Goal: Complete application form

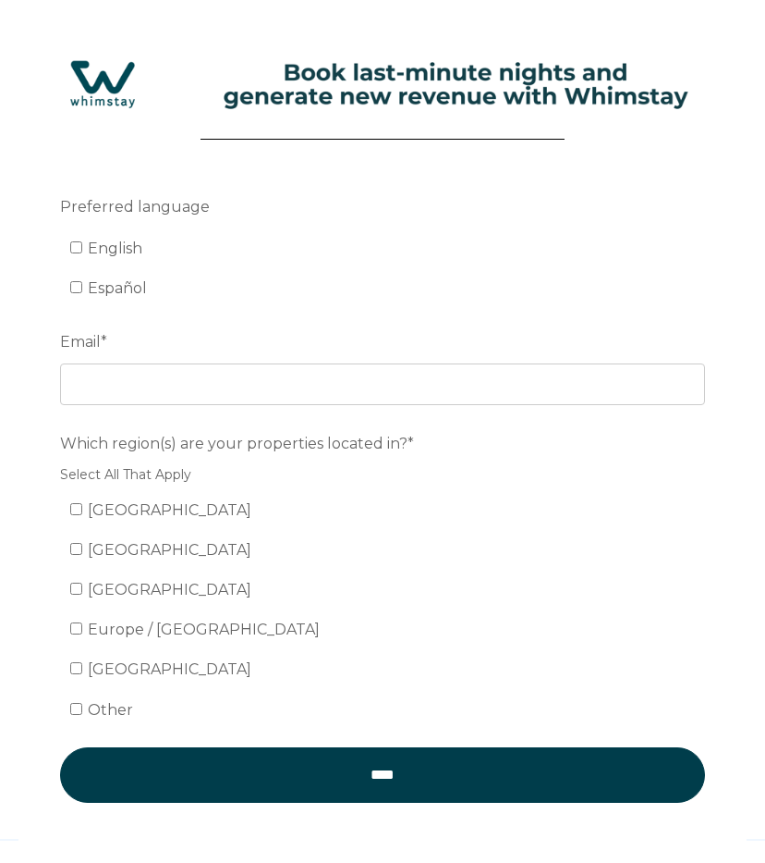
click at [85, 244] on label "English" at bounding box center [106, 248] width 72 height 18
click at [82, 244] on input "English" at bounding box center [76, 247] width 12 height 12
checkbox input "true"
click at [122, 512] on span "[GEOGRAPHIC_DATA]" at bounding box center [170, 510] width 164 height 18
click at [82, 512] on input "[GEOGRAPHIC_DATA]" at bounding box center [76, 509] width 12 height 12
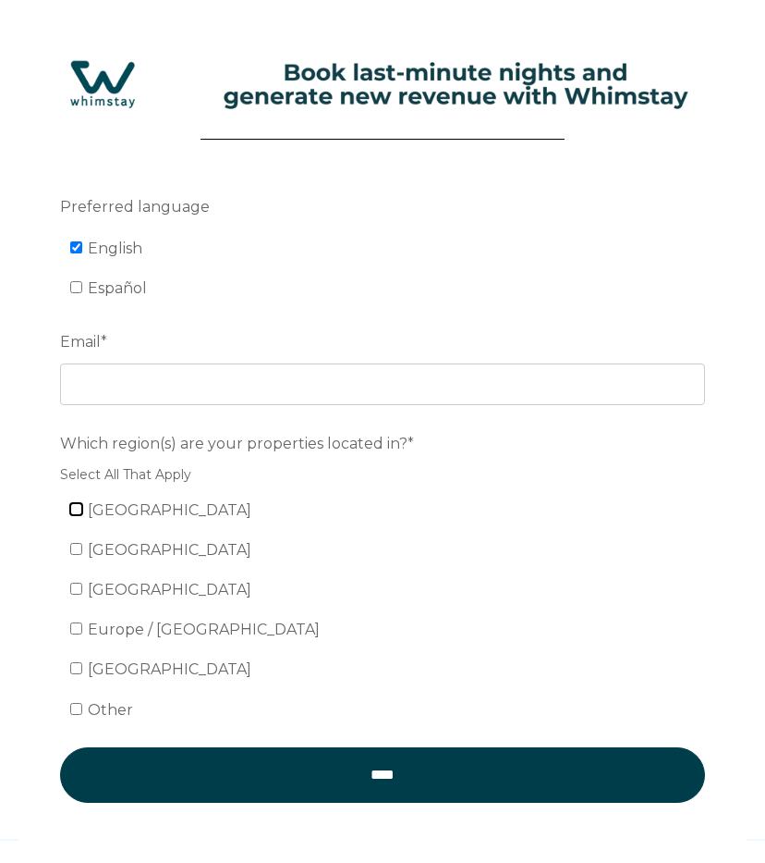
checkbox input "true"
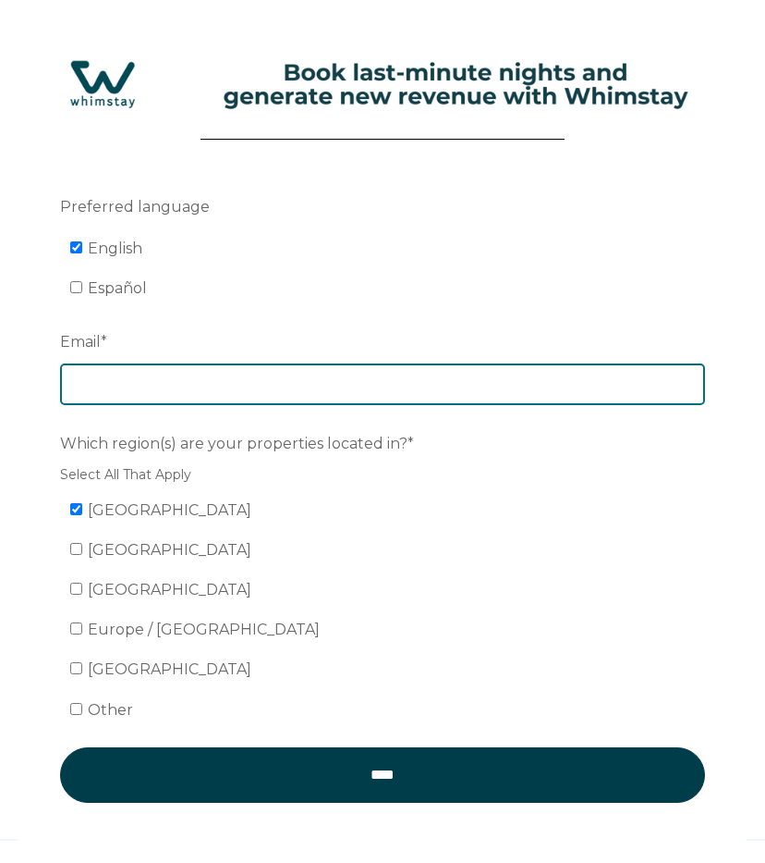
click at [133, 391] on input "Email *" at bounding box center [382, 383] width 645 height 41
type input "[PERSON_NAME][EMAIL_ADDRESS][PERSON_NAME][DOMAIN_NAME]"
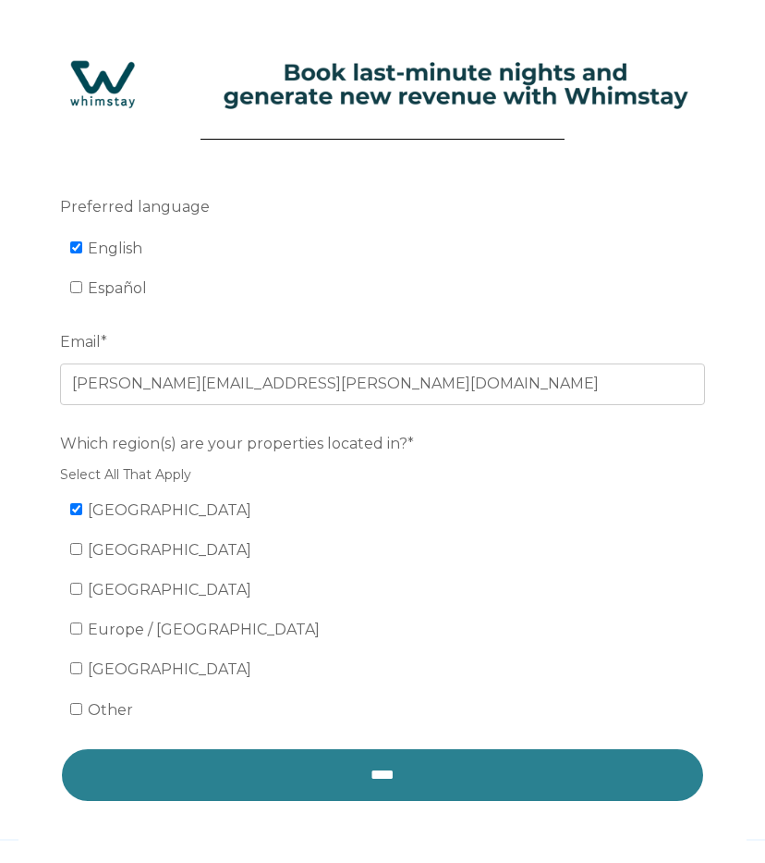
click at [385, 773] on input "****" at bounding box center [382, 774] width 645 height 55
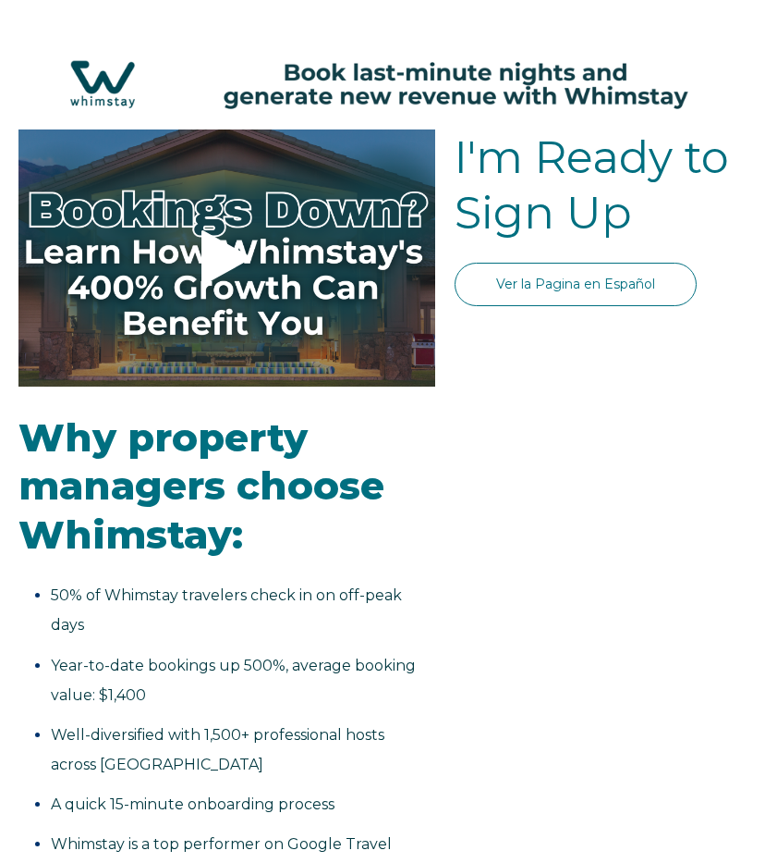
select select "CL"
select select "Standard"
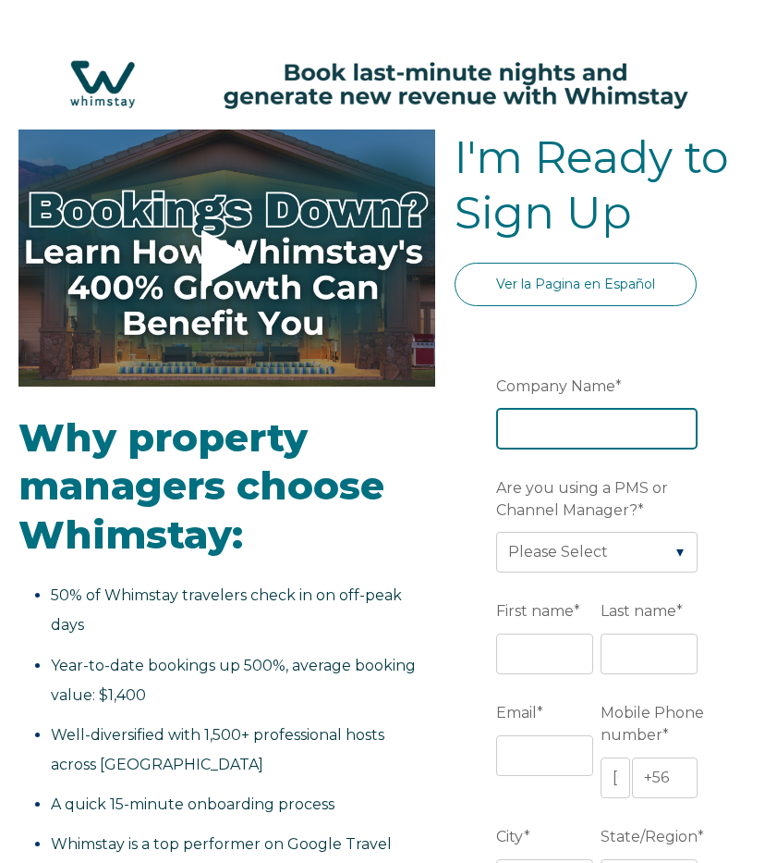
click at [520, 436] on input "Company Name *" at bounding box center [597, 428] width 202 height 41
type input "MacArthur Properties LLC"
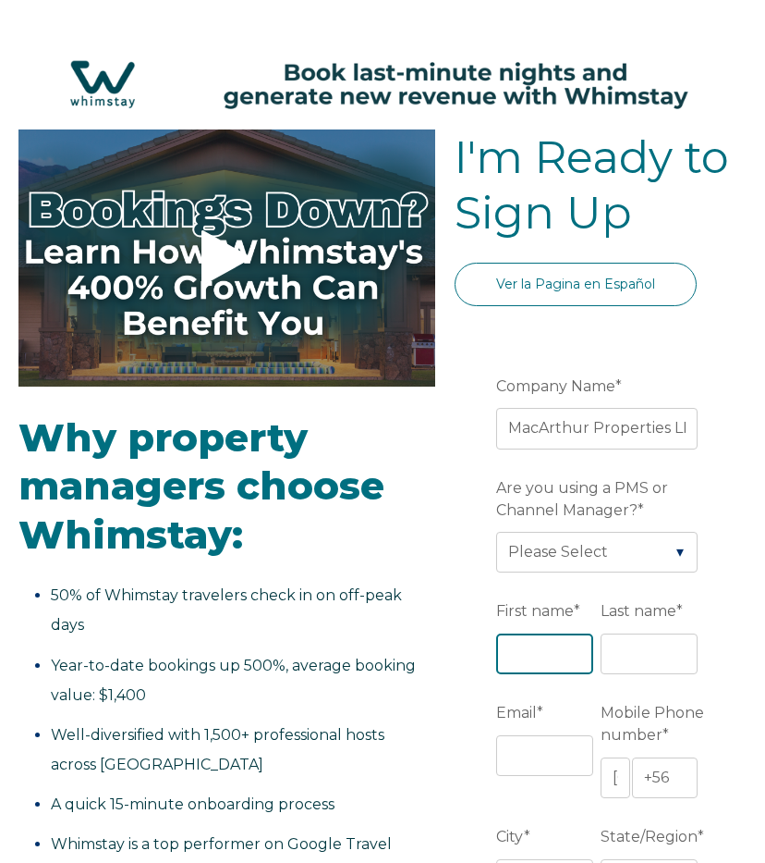
type input "[PERSON_NAME] [PERSON_NAME]"
type input "MacArthur"
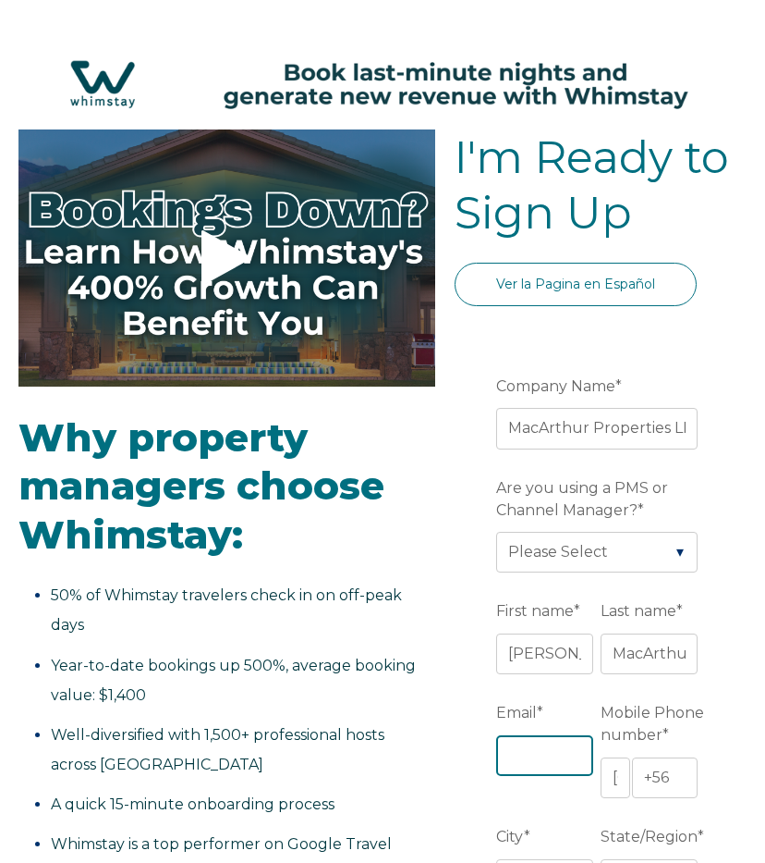
type input "[PERSON_NAME][EMAIL_ADDRESS][PERSON_NAME][DOMAIN_NAME]"
type input "Fairbanks, [GEOGRAPHIC_DATA]"
type input "[US_STATE]"
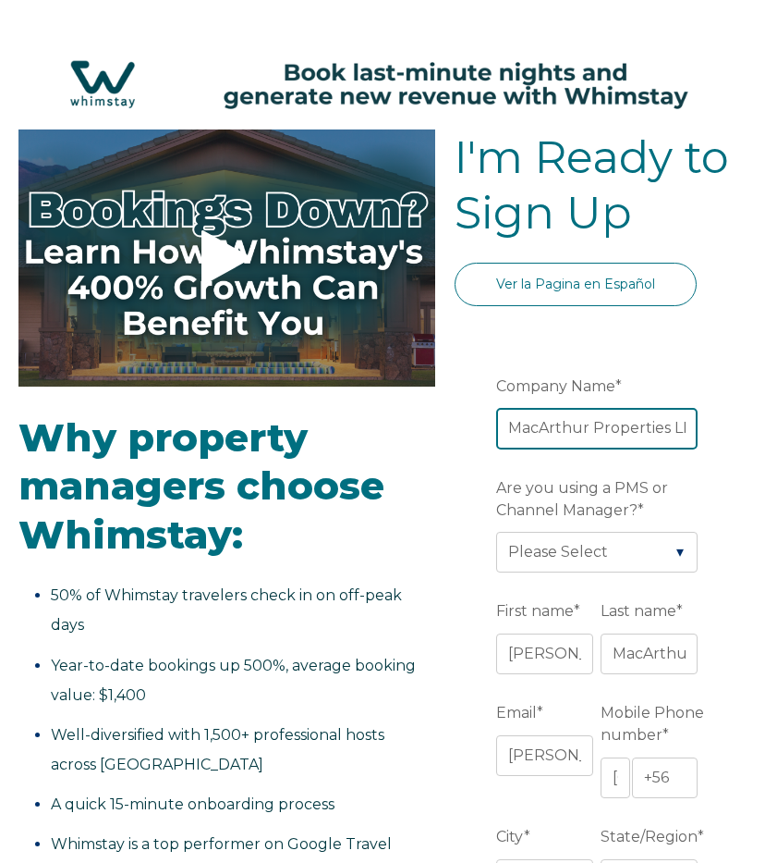
scroll to position [217, 0]
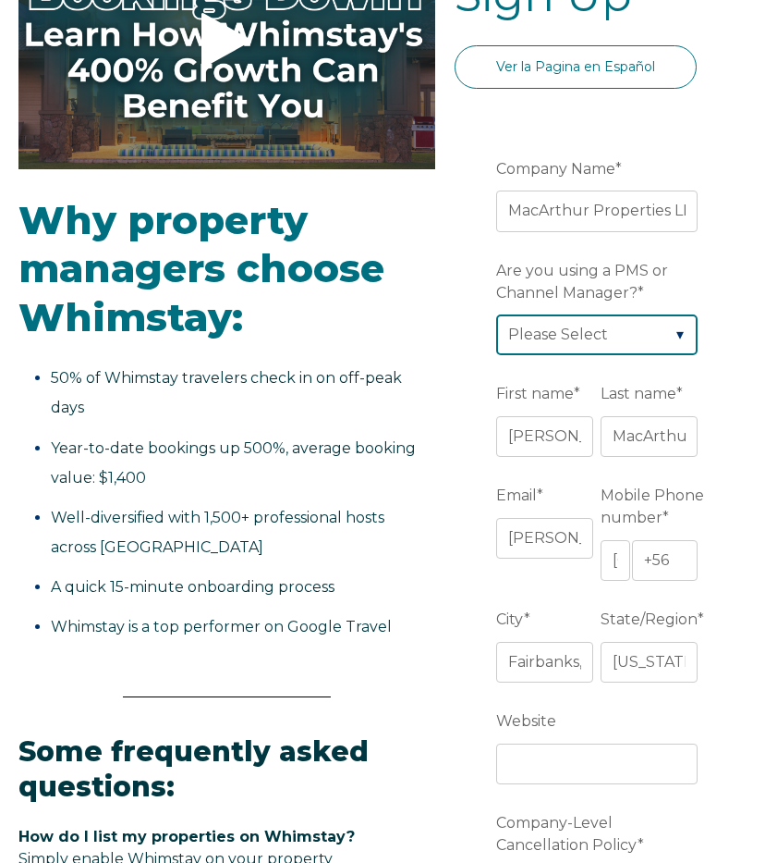
click at [592, 342] on select "Please Select Barefoot BookingPal Boost Brightside CiiRUS Escapia Guesty Hostaw…" at bounding box center [597, 334] width 202 height 41
select select "Hostfully"
click at [496, 314] on select "Please Select Barefoot BookingPal Boost Brightside CiiRUS Escapia Guesty Hostaw…" at bounding box center [597, 334] width 202 height 41
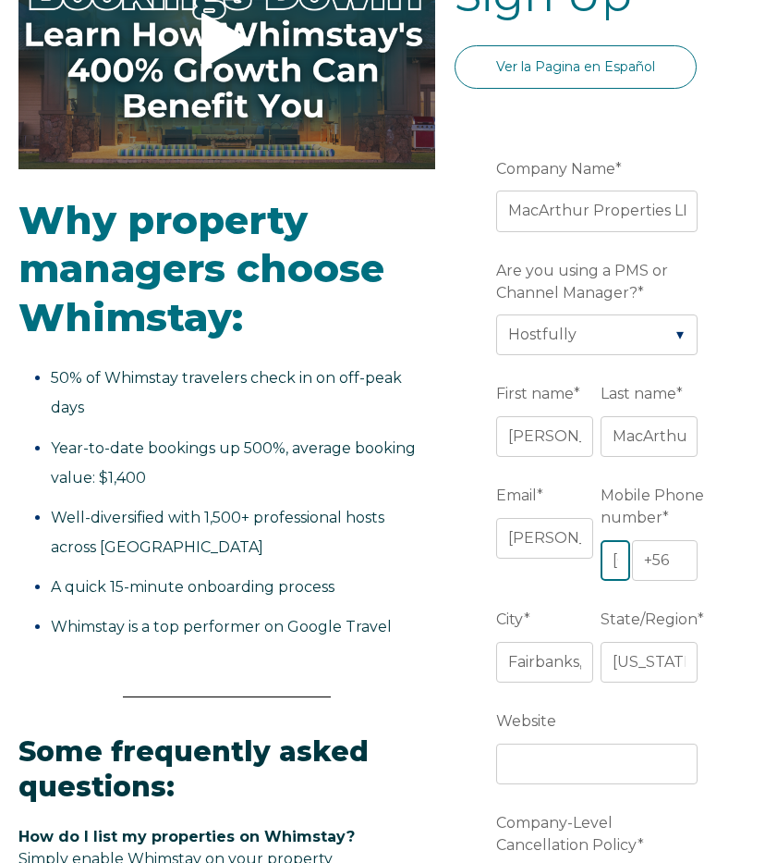
click at [610, 562] on select "* [GEOGRAPHIC_DATA] (‫[GEOGRAPHIC_DATA]‬‎) [GEOGRAPHIC_DATA] ([GEOGRAPHIC_DATA]…" at bounding box center [615, 560] width 29 height 41
select select "US"
click at [601, 540] on select "* [GEOGRAPHIC_DATA] (‫[GEOGRAPHIC_DATA]‬‎) [GEOGRAPHIC_DATA] ([GEOGRAPHIC_DATA]…" at bounding box center [615, 560] width 29 height 41
click at [673, 561] on input "+1" at bounding box center [665, 560] width 66 height 41
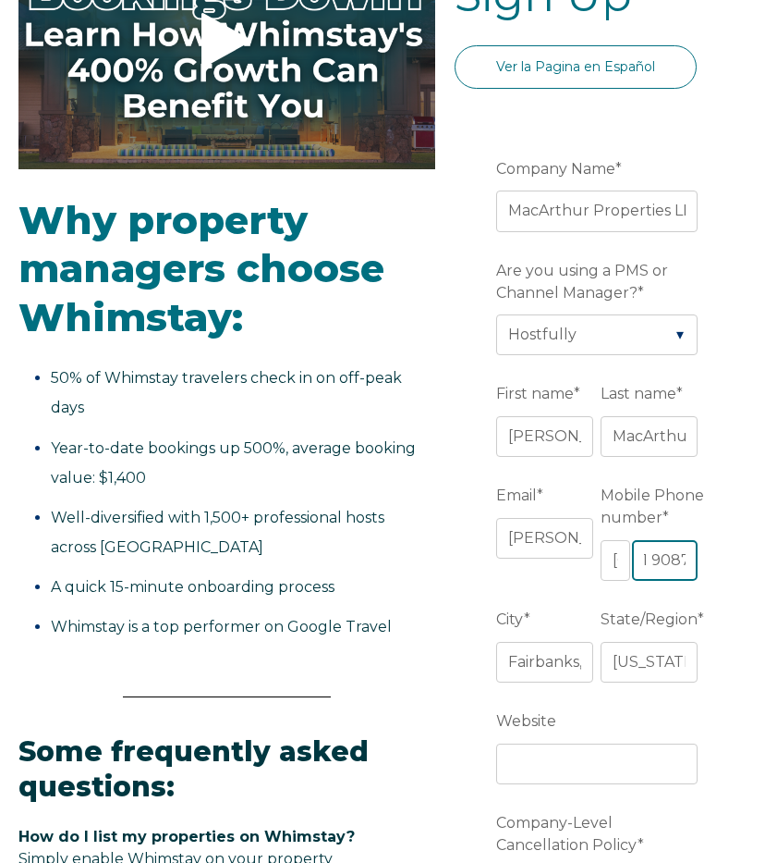
click at [673, 561] on input "+1 90873" at bounding box center [665, 560] width 66 height 41
click at [673, 561] on input "+1 8" at bounding box center [665, 560] width 66 height 41
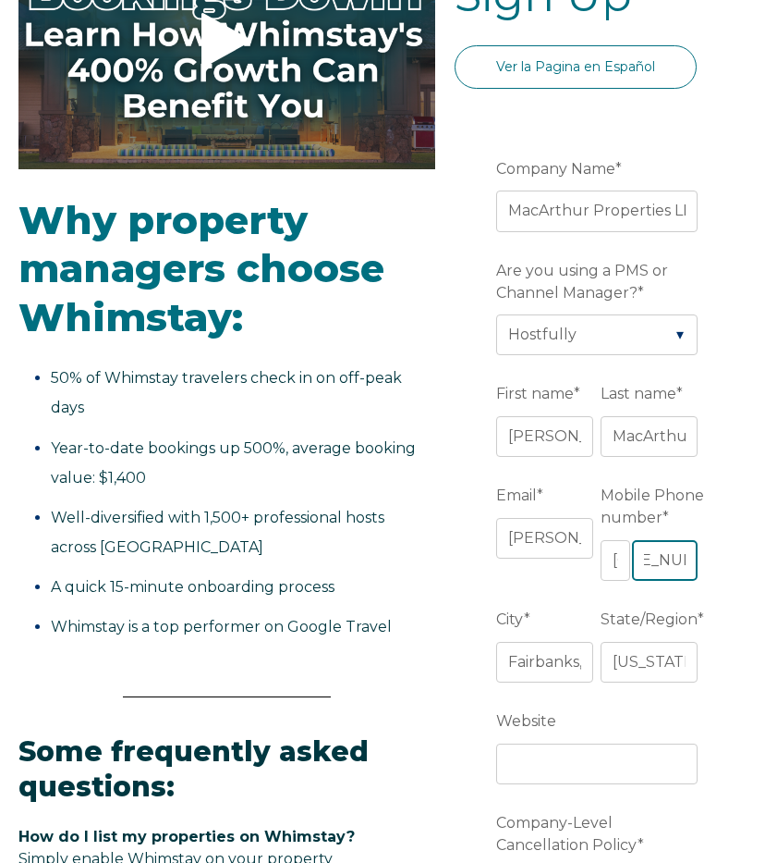
scroll to position [0, 64]
type input "[PHONE_NUMBER]"
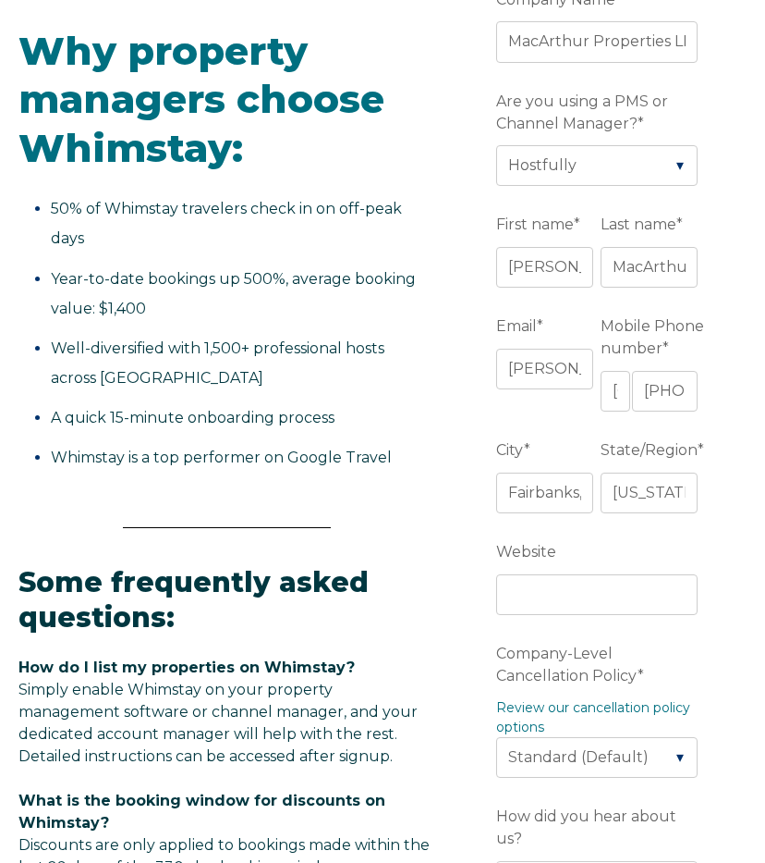
scroll to position [477, 0]
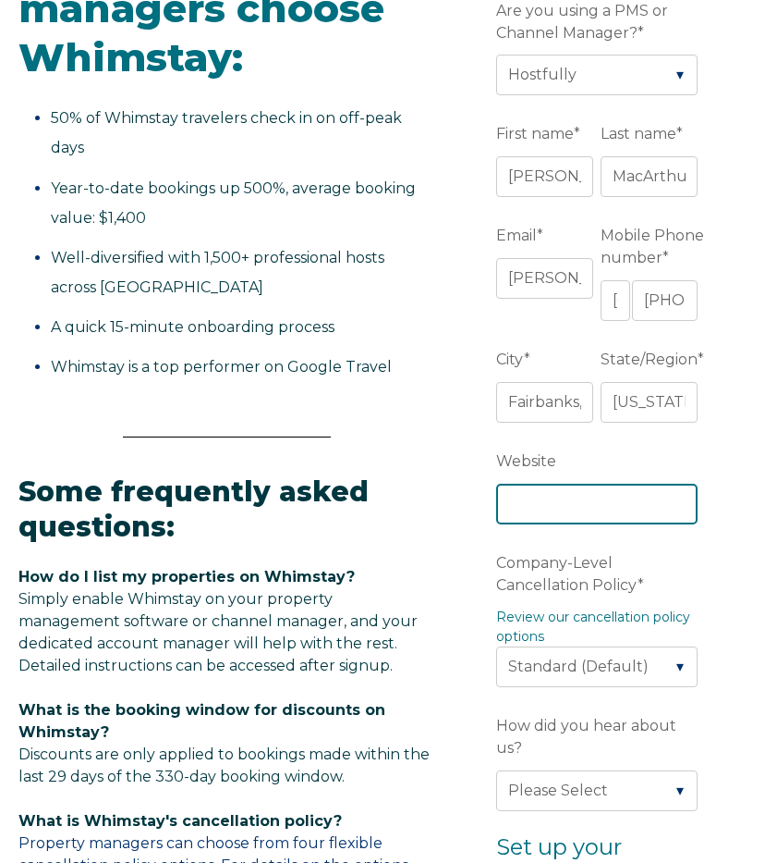
drag, startPoint x: 557, startPoint y: 497, endPoint x: 571, endPoint y: 491, distance: 16.1
click at [571, 491] on input "Website" at bounding box center [597, 504] width 202 height 41
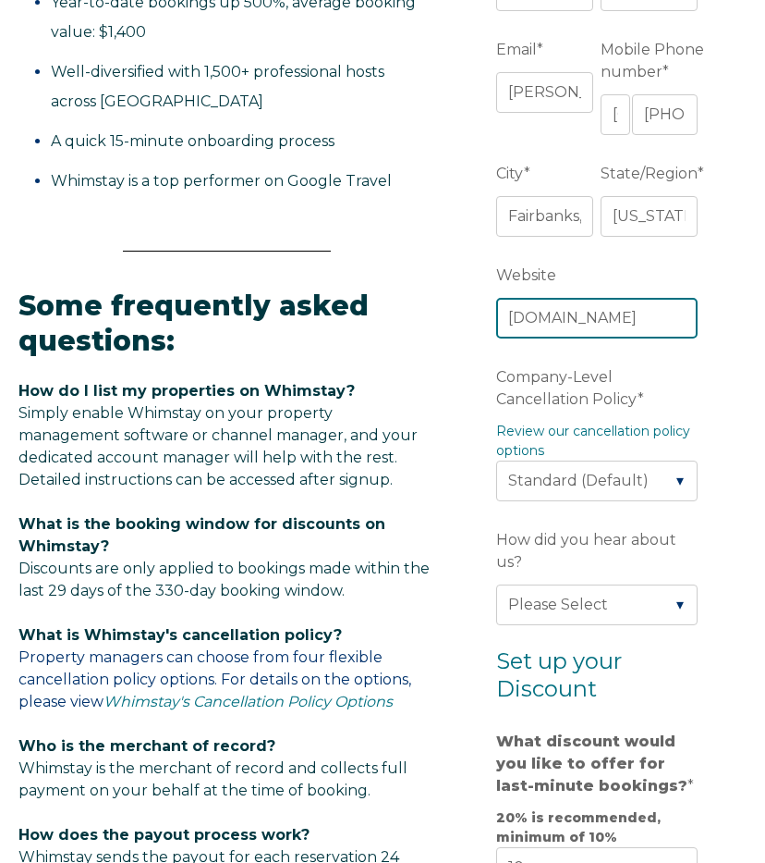
scroll to position [708, 0]
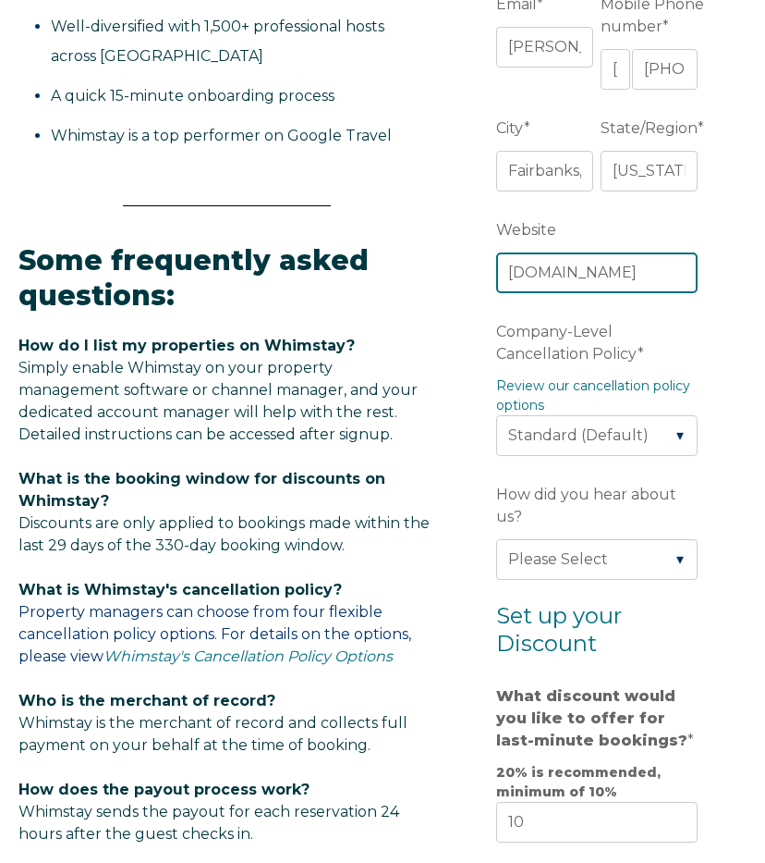
type input "[DOMAIN_NAME]"
click at [706, 421] on form "Company Name * MacArthur Properties LLC Are you using a PMS or Channel Manager?…" at bounding box center [601, 569] width 292 height 1899
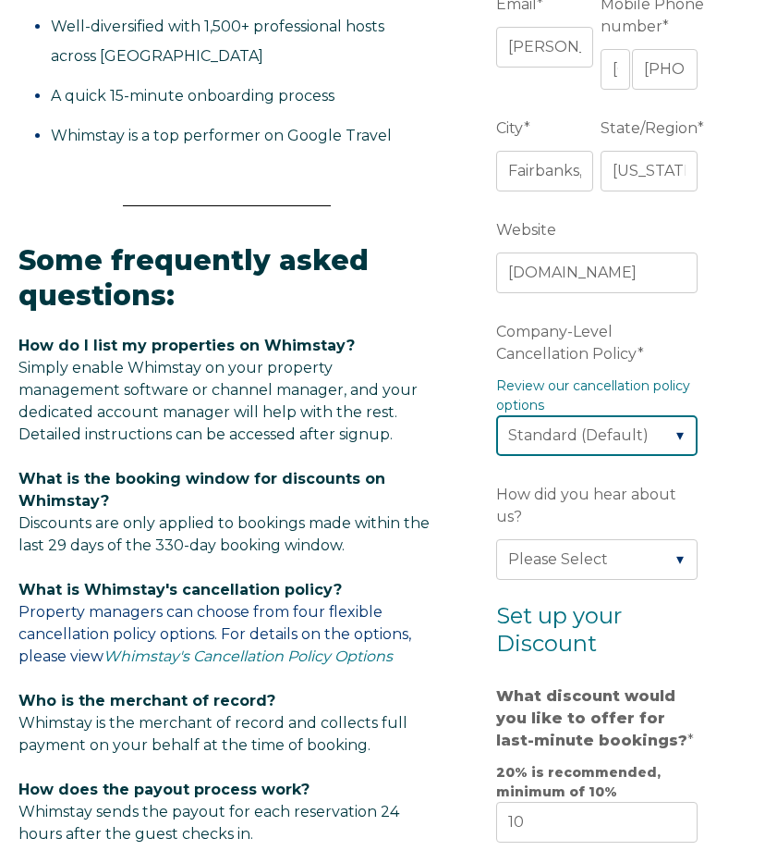
click at [591, 427] on select "Please Select Partial Standard (Default) Moderate Strict" at bounding box center [597, 435] width 202 height 41
click at [496, 415] on select "Please Select Partial Standard (Default) Moderate Strict" at bounding box center [597, 435] width 202 height 41
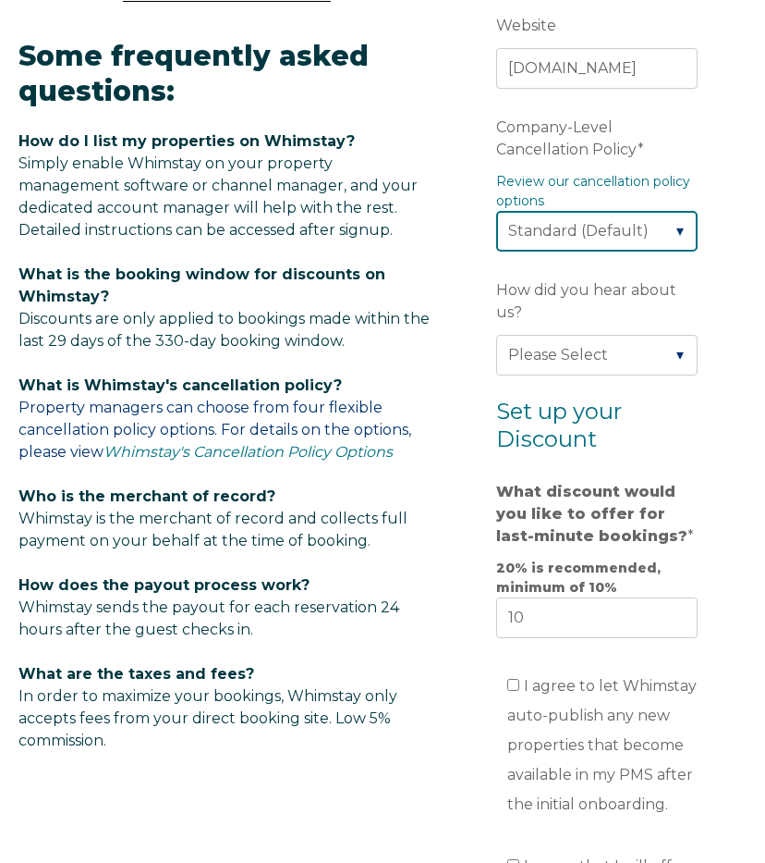
scroll to position [922, 0]
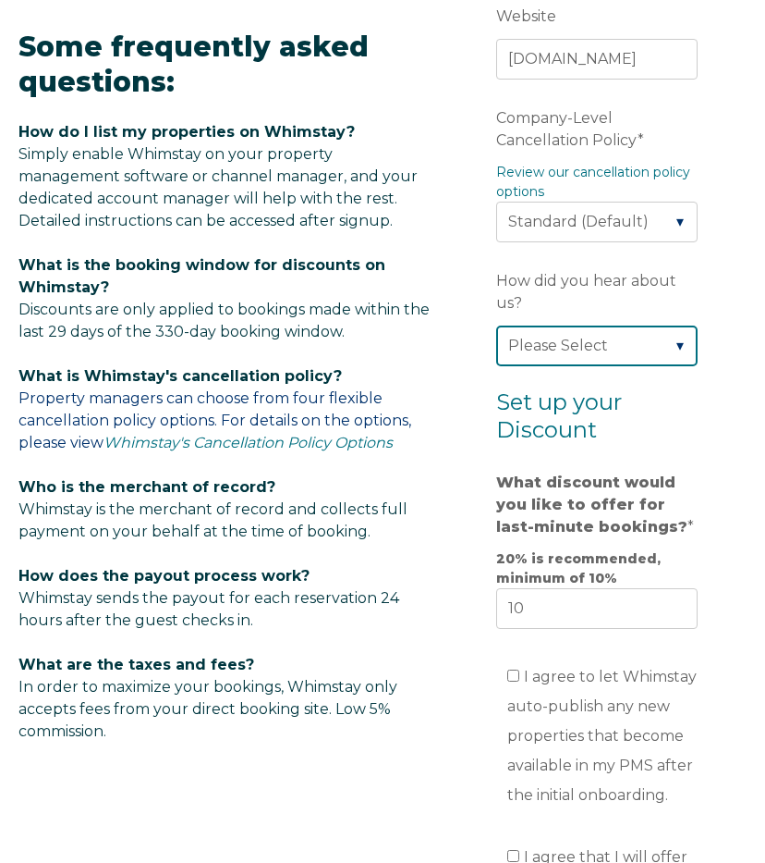
click at [546, 325] on select "Please Select Found Whimstay through a Google search Direct outreach from a Whi…" at bounding box center [597, 345] width 202 height 41
select select "Other"
click at [496, 325] on select "Please Select Found Whimstay through a Google search Direct outreach from a Whi…" at bounding box center [597, 345] width 202 height 41
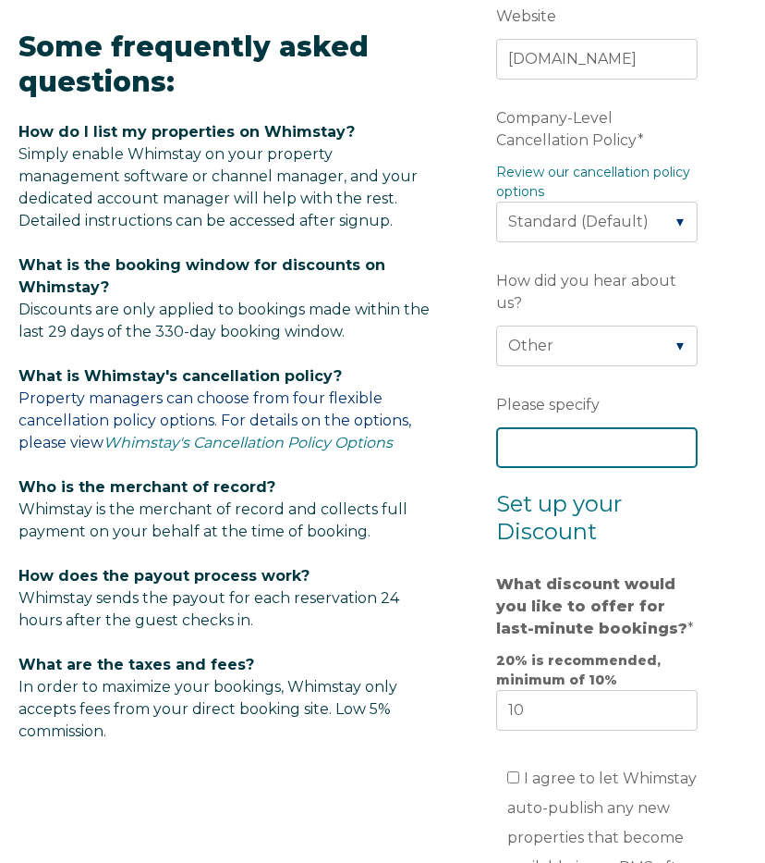
click at [527, 427] on input "Please specify" at bounding box center [597, 447] width 202 height 41
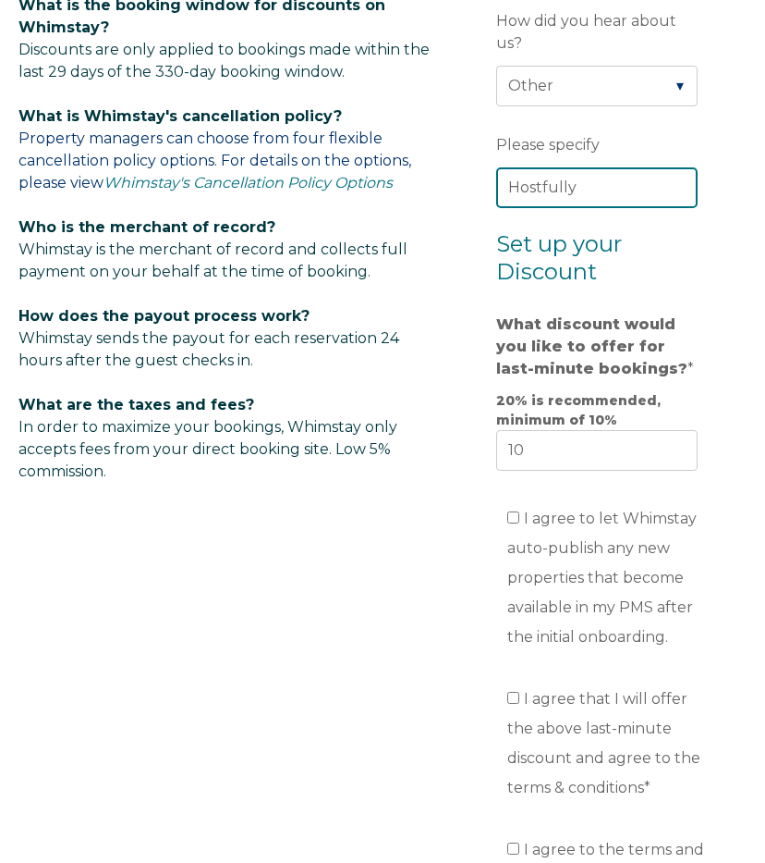
scroll to position [1234, 0]
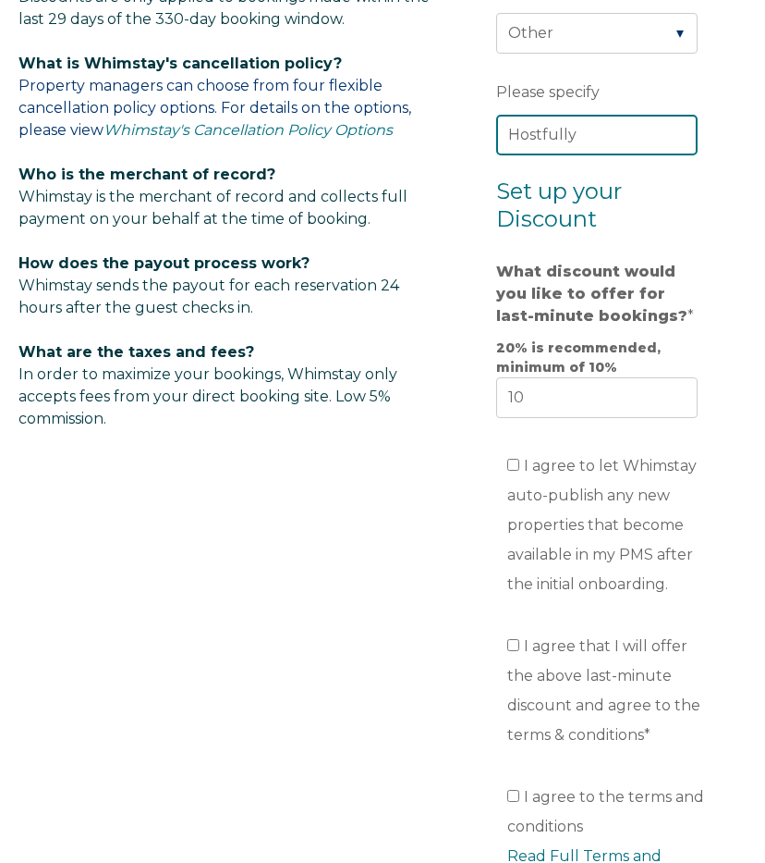
type input "Hostfully"
click at [508, 459] on input "I agree to let Whimstay auto-publish any new properties that become available i…" at bounding box center [514, 465] width 12 height 12
checkbox input "true"
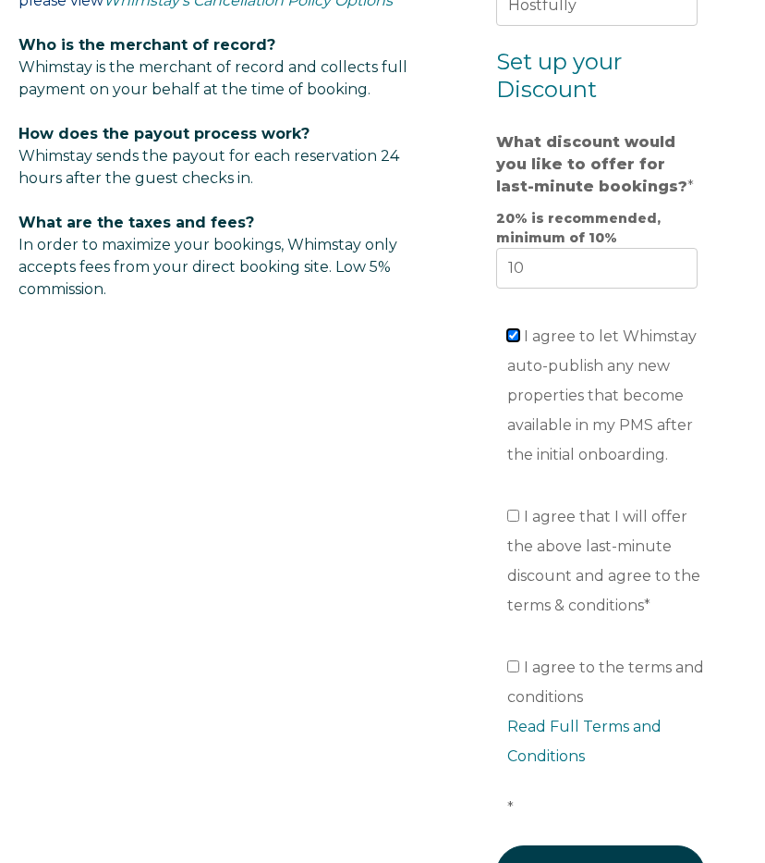
scroll to position [1435, 0]
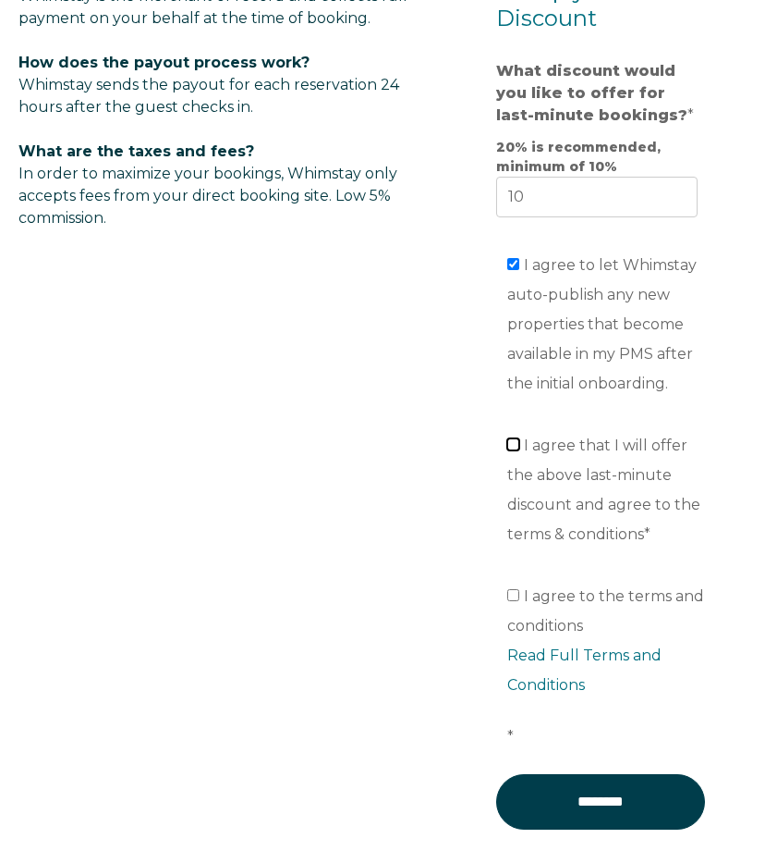
click at [508, 438] on input "I agree that I will offer the above last-minute discount and agree to the terms…" at bounding box center [514, 444] width 12 height 12
checkbox input "true"
click at [516, 589] on input "I agree to the terms and conditions Read Full Terms and Conditions *" at bounding box center [514, 595] width 12 height 12
checkbox input "true"
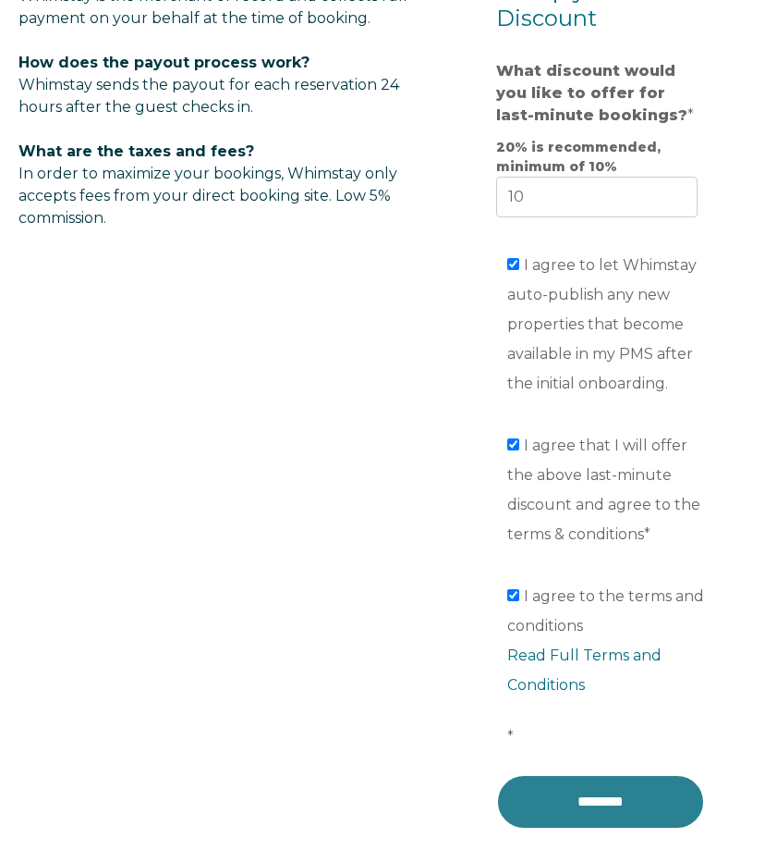
click at [577, 774] on input "********" at bounding box center [600, 801] width 209 height 55
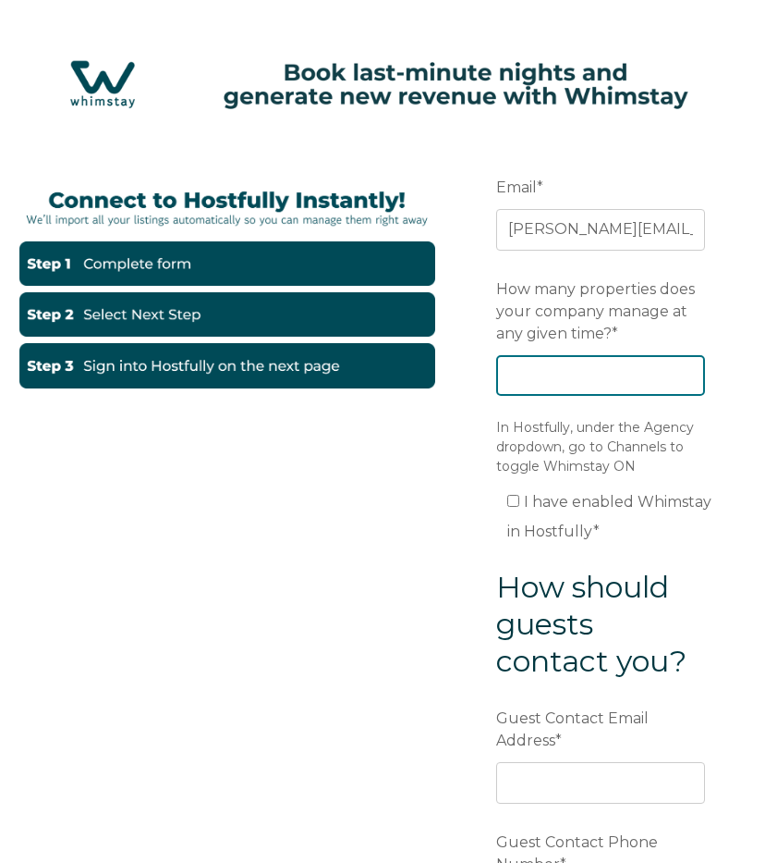
click at [574, 367] on input "How many properties does your company manage at any given time? *" at bounding box center [600, 375] width 209 height 41
type input "6"
click at [476, 424] on form "Email * tawni.macarthur@outlook.com Preferred language SDR How many properties …" at bounding box center [601, 599] width 292 height 940
click at [508, 498] on input "I have enabled Whimstay in Hostfully *" at bounding box center [514, 501] width 12 height 12
checkbox input "true"
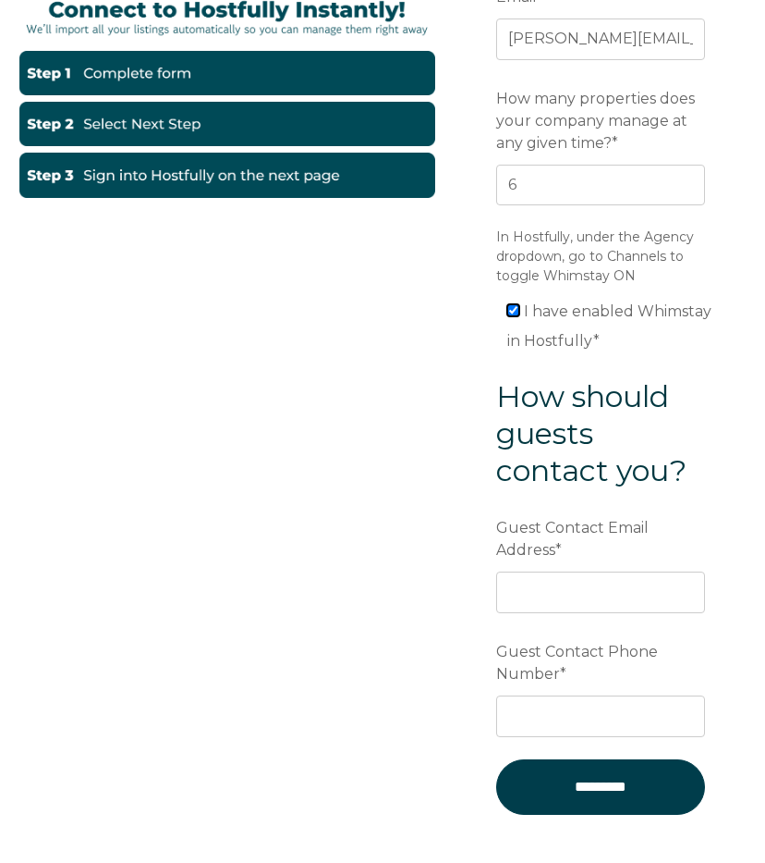
scroll to position [190, 0]
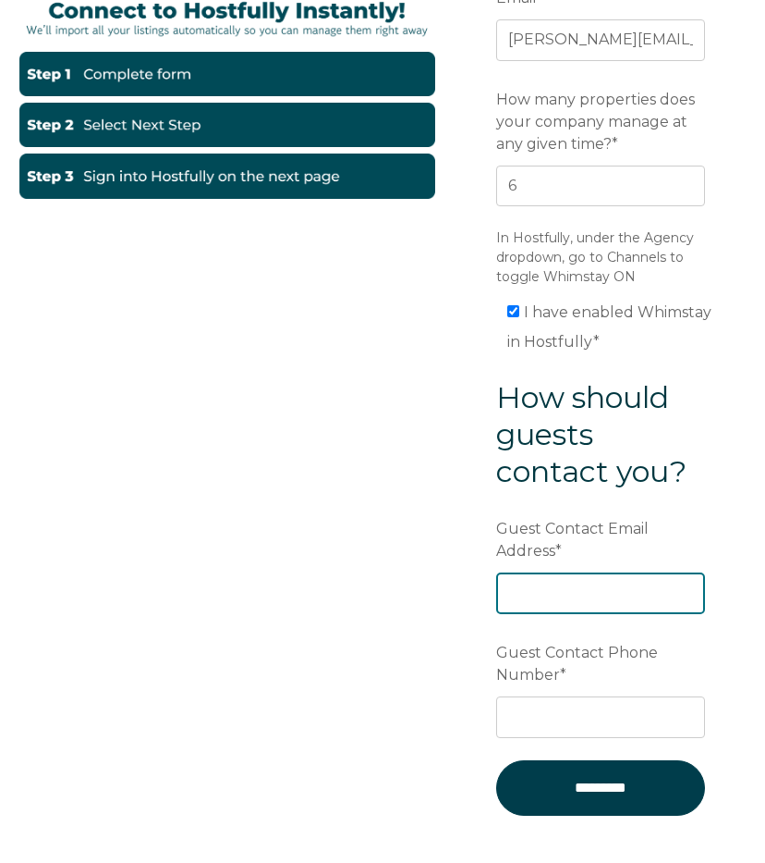
click at [544, 589] on input "Guest Contact Email Address *" at bounding box center [600, 592] width 209 height 41
type input "[PERSON_NAME][EMAIL_ADDRESS][PERSON_NAME][DOMAIN_NAME]"
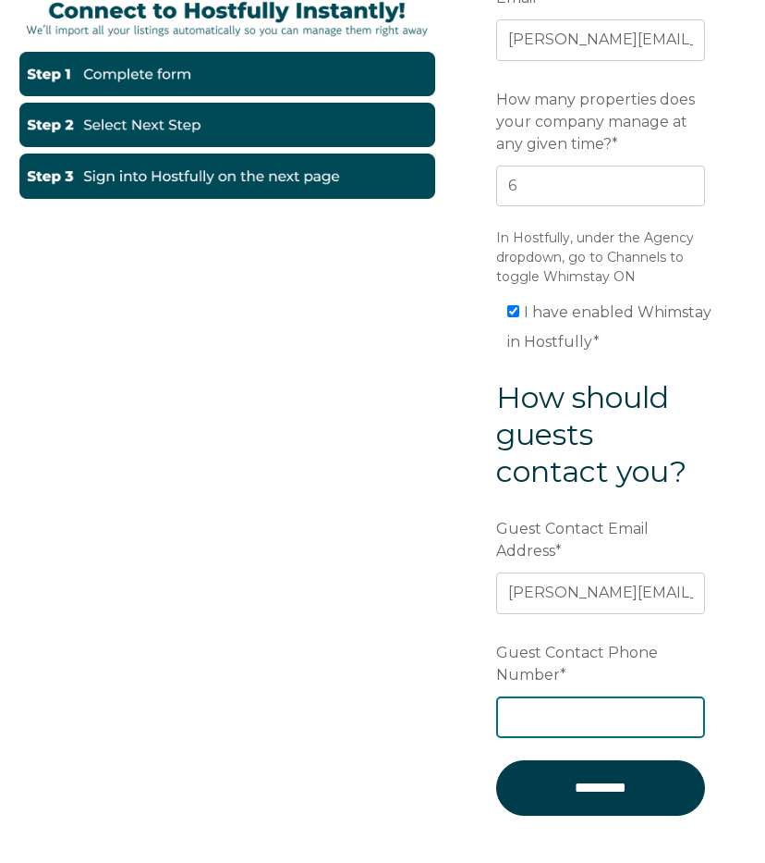
click at [586, 728] on input "Guest Contact Phone Number *" at bounding box center [600, 716] width 209 height 41
type input "+1 9073886367"
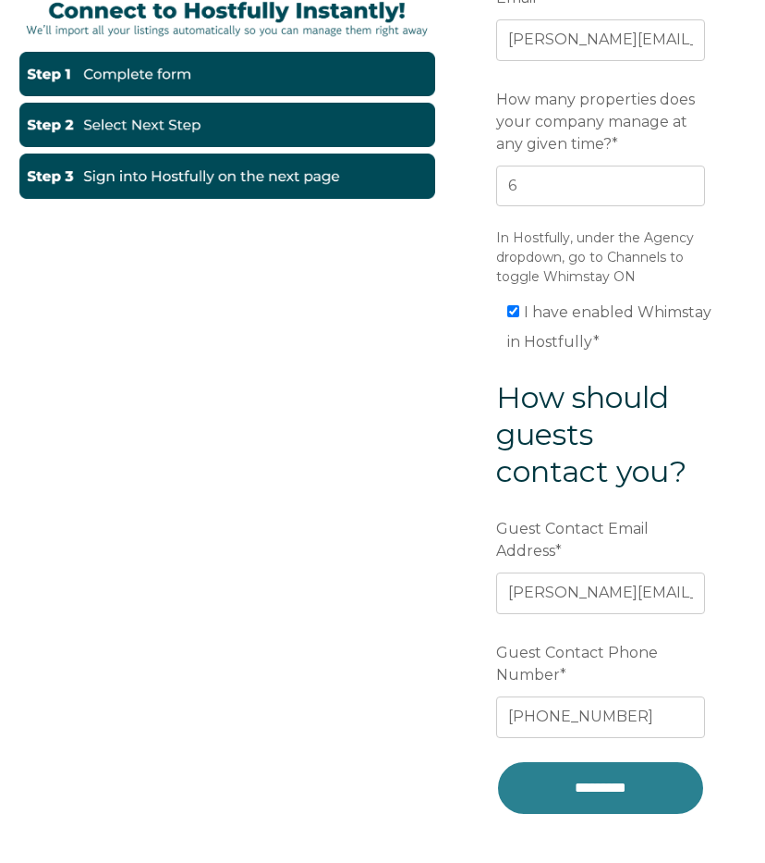
click at [545, 785] on input "*********" at bounding box center [600, 787] width 209 height 55
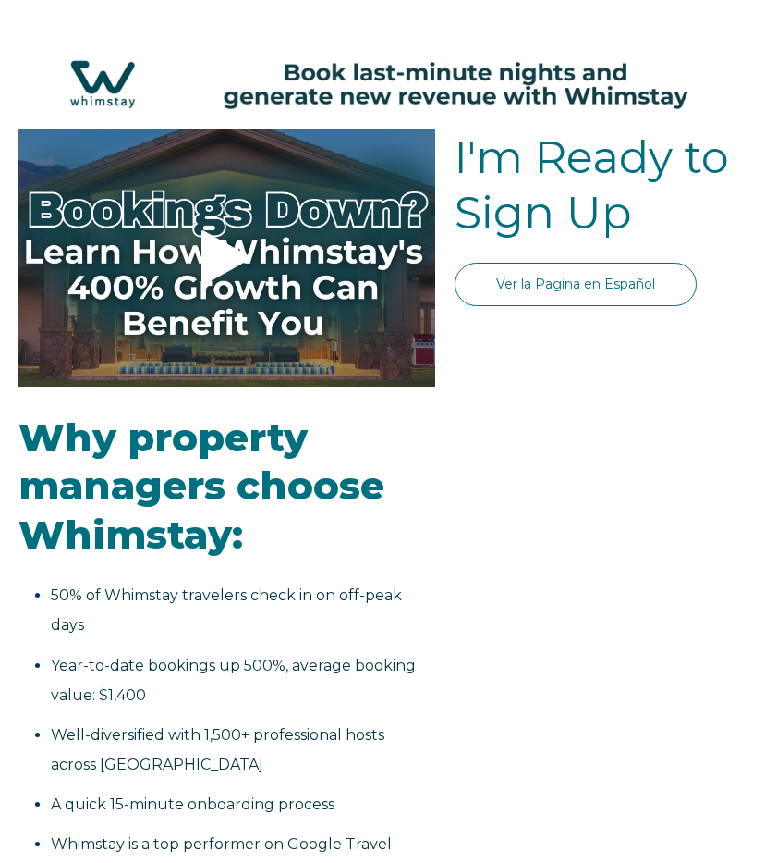
select select "US"
select select "Standard"
